Goal: Task Accomplishment & Management: Manage account settings

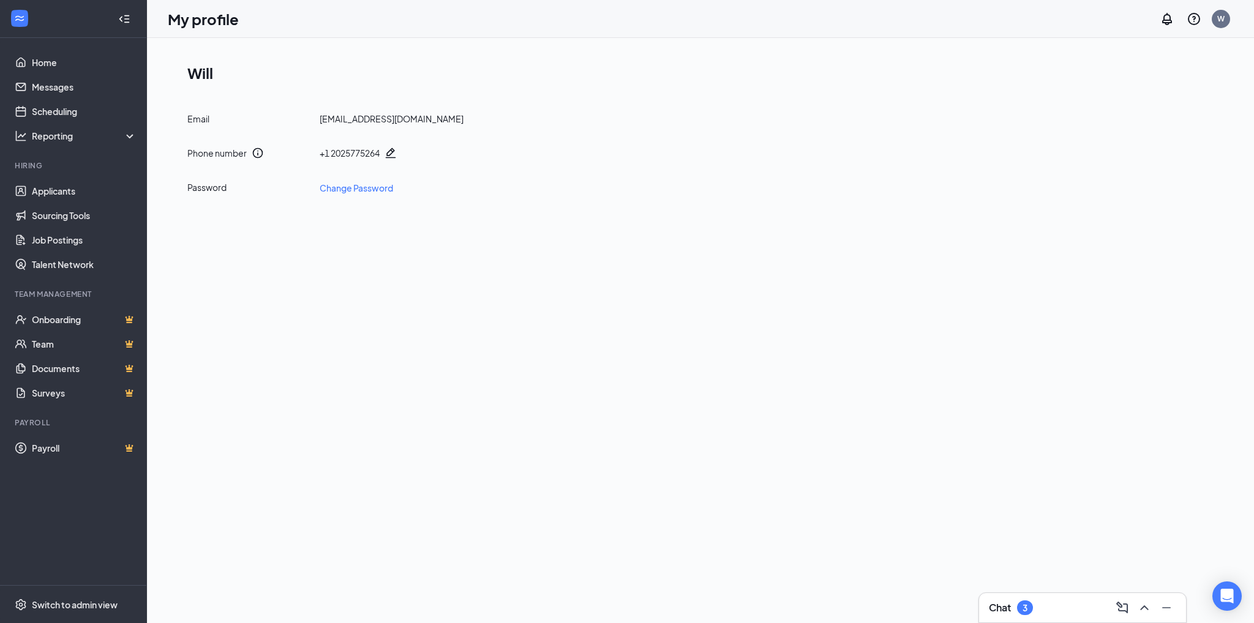
click at [1027, 604] on div "3" at bounding box center [1025, 608] width 5 height 10
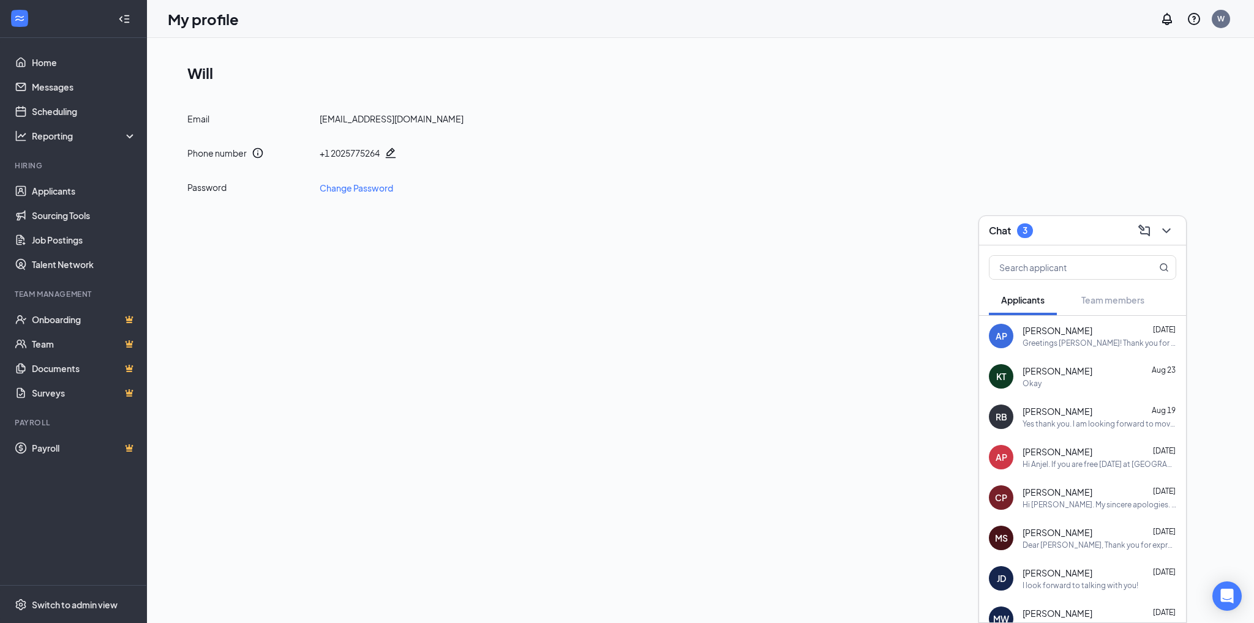
click at [1028, 604] on div "MW [PERSON_NAME] [DATE] Hi [PERSON_NAME]. I will call you at 10am. My cell numb…" at bounding box center [1082, 619] width 207 height 40
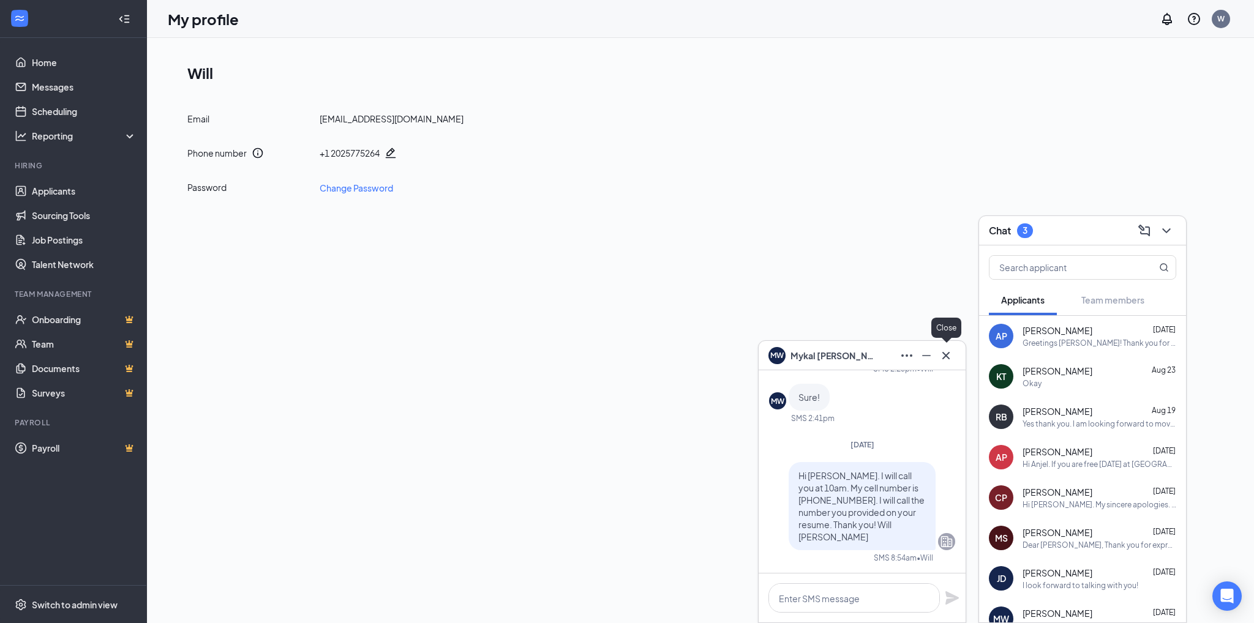
click at [944, 355] on icon "Cross" at bounding box center [946, 355] width 15 height 15
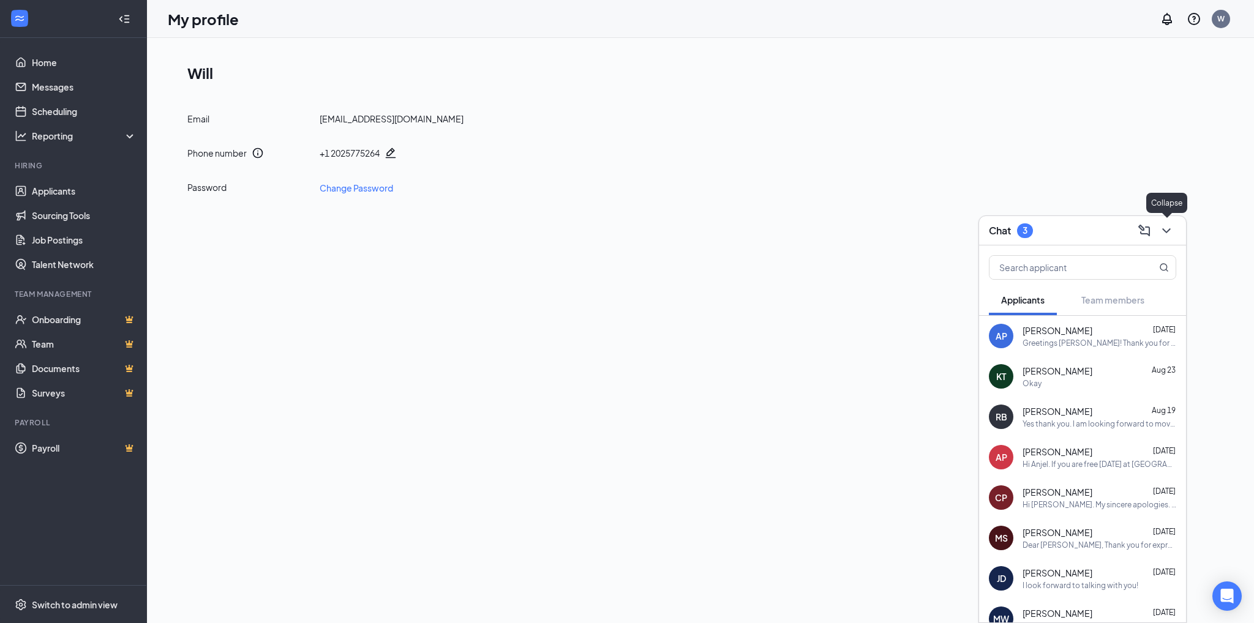
click at [1167, 230] on icon "ChevronDown" at bounding box center [1166, 231] width 15 height 15
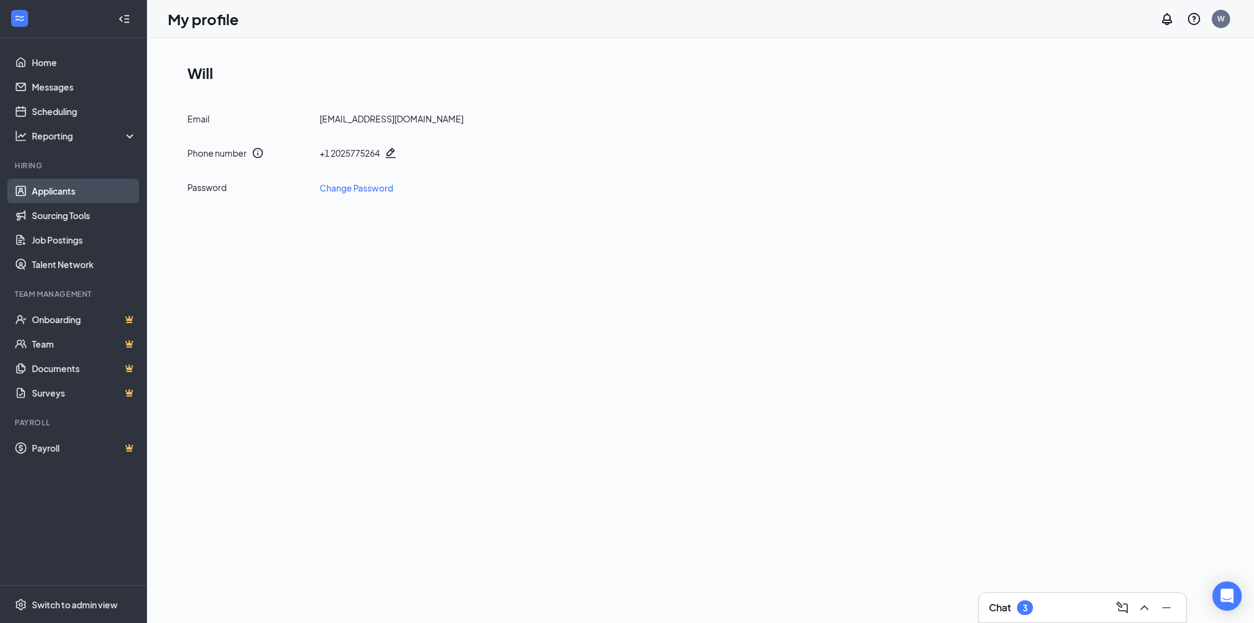
click at [62, 189] on link "Applicants" at bounding box center [84, 191] width 105 height 24
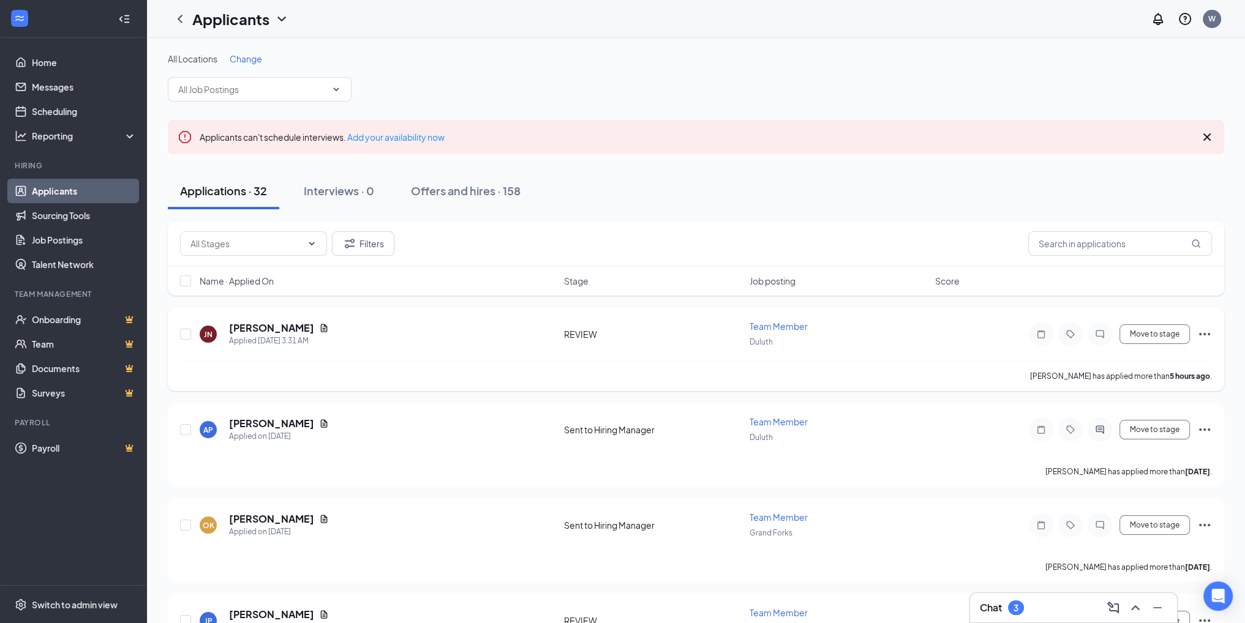
click at [778, 325] on span "Team Member" at bounding box center [779, 326] width 58 height 11
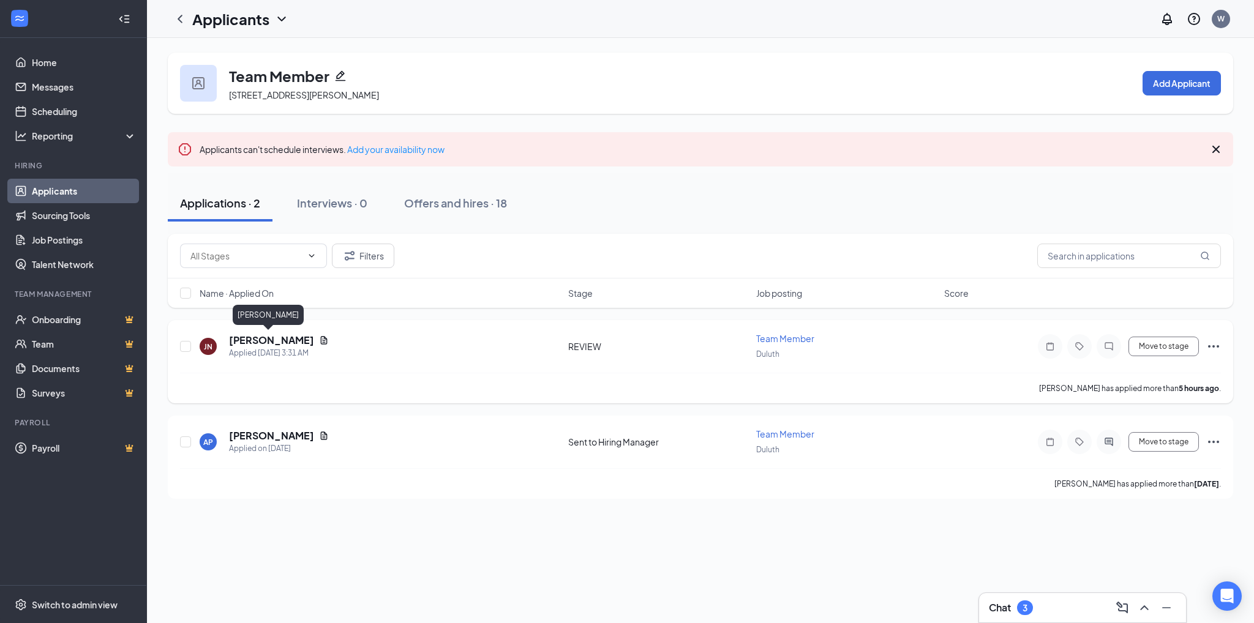
click at [246, 335] on h5 "[PERSON_NAME]" at bounding box center [271, 340] width 85 height 13
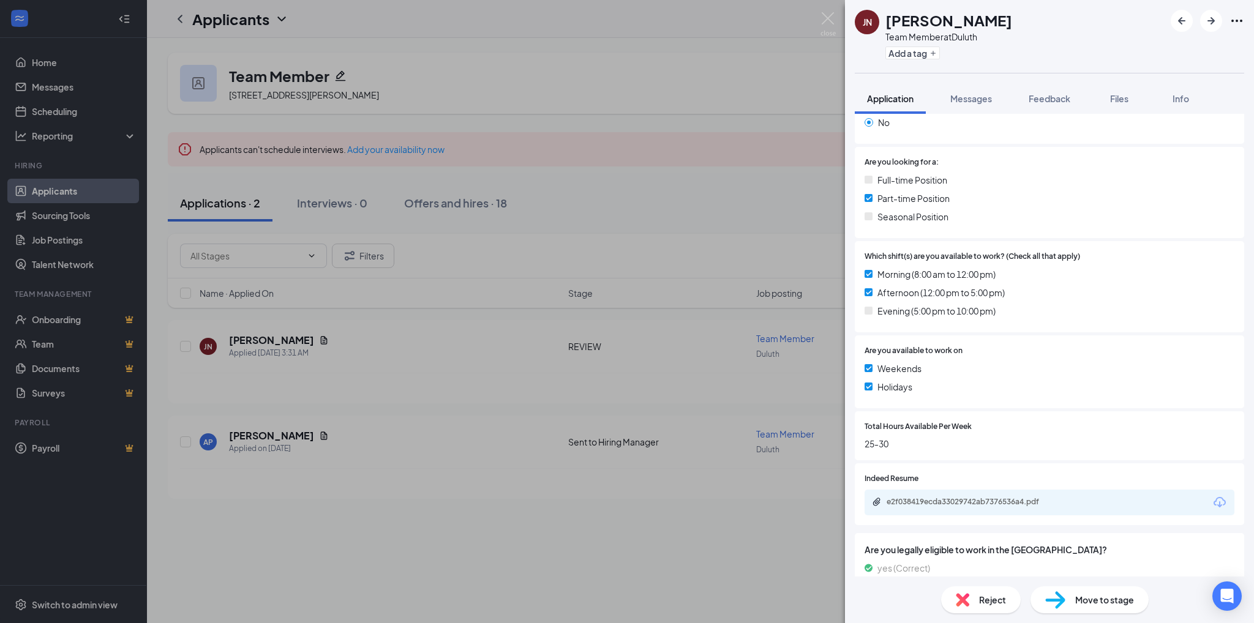
scroll to position [257, 0]
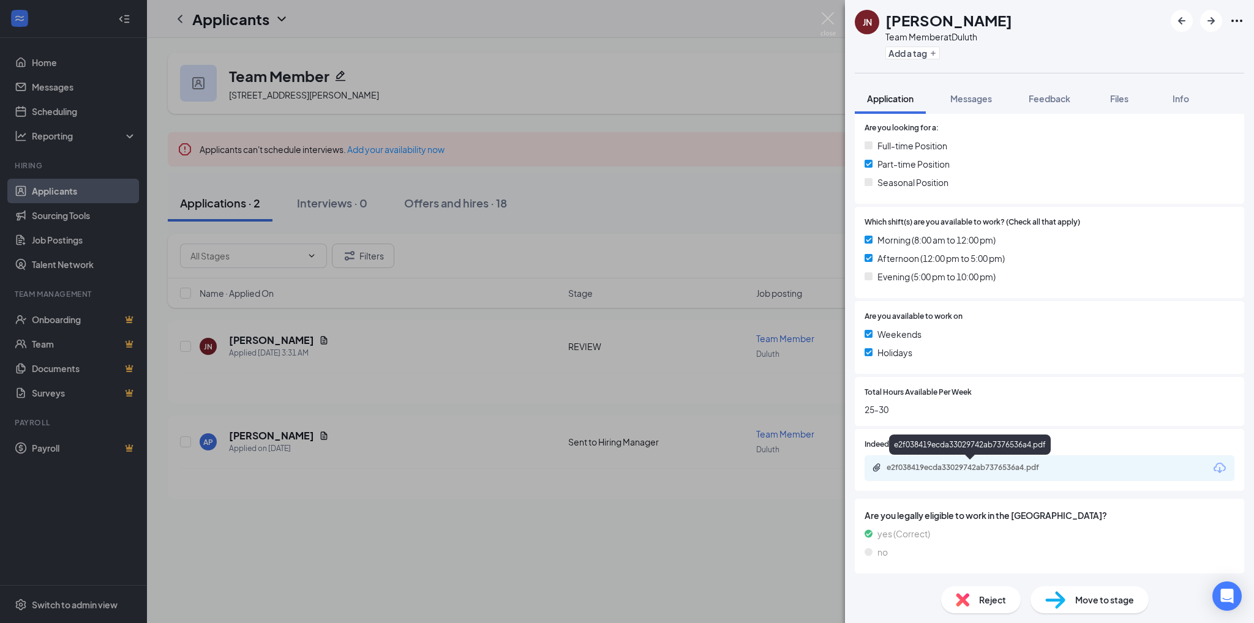
click at [971, 470] on div "e2f038419ecda33029742ab7376536a4.pdf" at bounding box center [972, 468] width 171 height 10
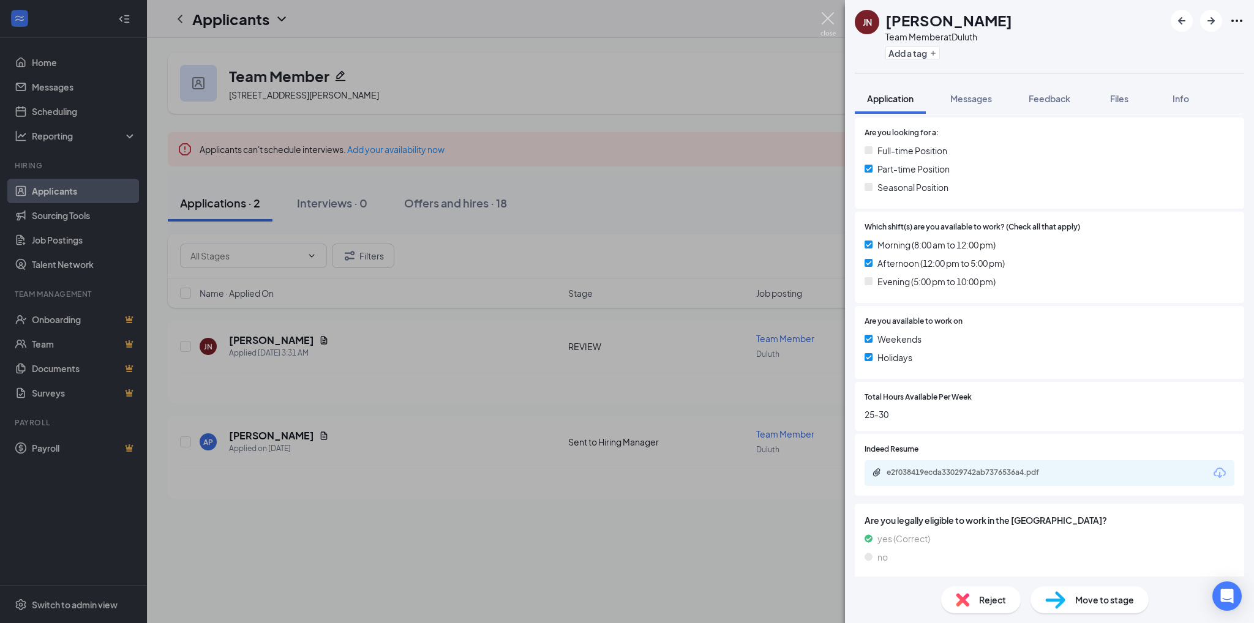
click at [825, 21] on img at bounding box center [828, 24] width 15 height 24
